Goal: Navigation & Orientation: Find specific page/section

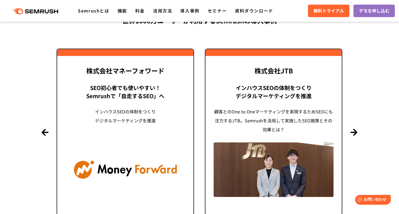
scroll to position [1305, 0]
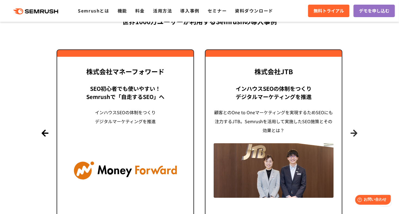
click at [353, 132] on button "Next" at bounding box center [353, 133] width 7 height 7
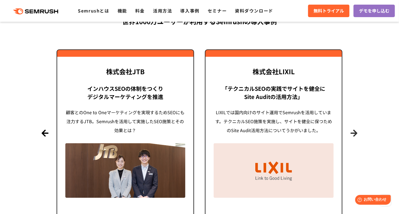
click at [353, 132] on button "Next" at bounding box center [353, 133] width 7 height 7
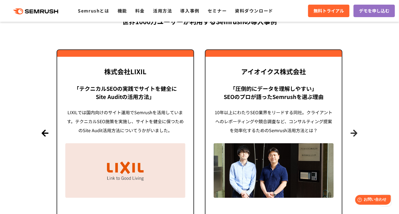
click at [353, 132] on button "Next" at bounding box center [353, 133] width 7 height 7
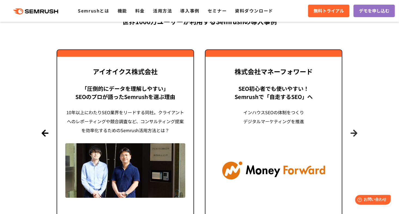
click at [353, 132] on button "Next" at bounding box center [353, 133] width 7 height 7
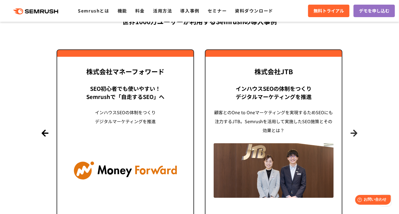
click at [353, 132] on button "Next" at bounding box center [353, 133] width 7 height 7
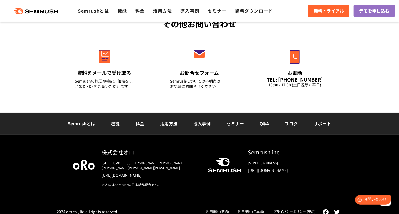
scroll to position [1936, 0]
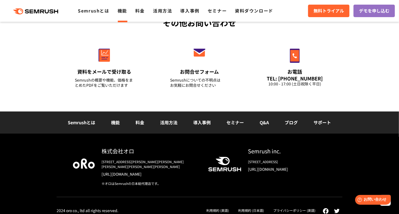
click at [124, 11] on link "機能" at bounding box center [122, 10] width 10 height 7
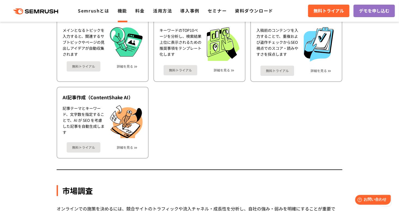
scroll to position [761, 0]
